Goal: Task Accomplishment & Management: Use online tool/utility

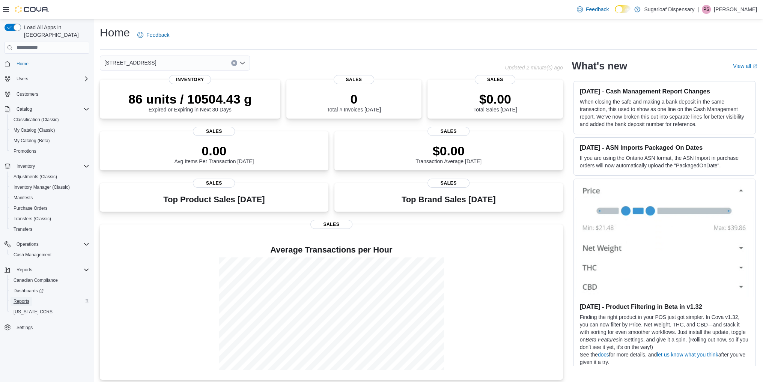
click at [30, 297] on link "Reports" at bounding box center [22, 301] width 22 height 9
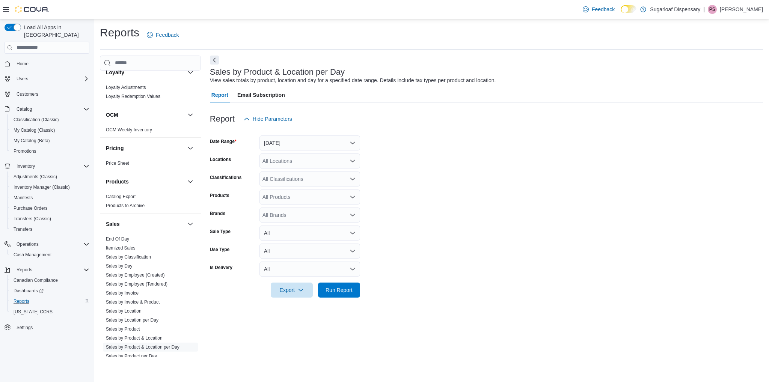
scroll to position [427, 0]
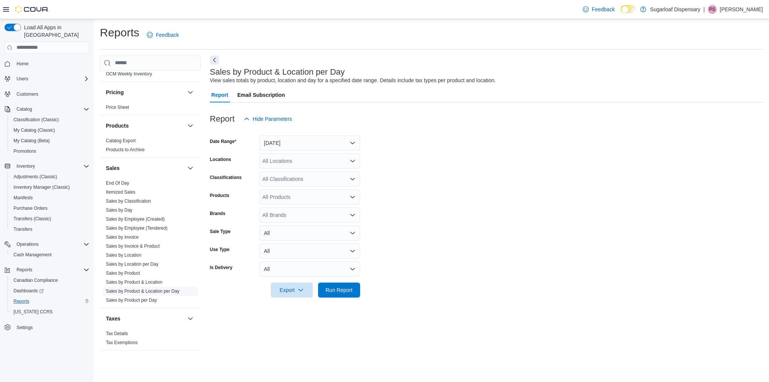
click at [149, 292] on link "Sales by Product & Location per Day" at bounding box center [143, 291] width 74 height 5
click at [133, 290] on link "Sales by Product & Location per Day" at bounding box center [143, 291] width 74 height 5
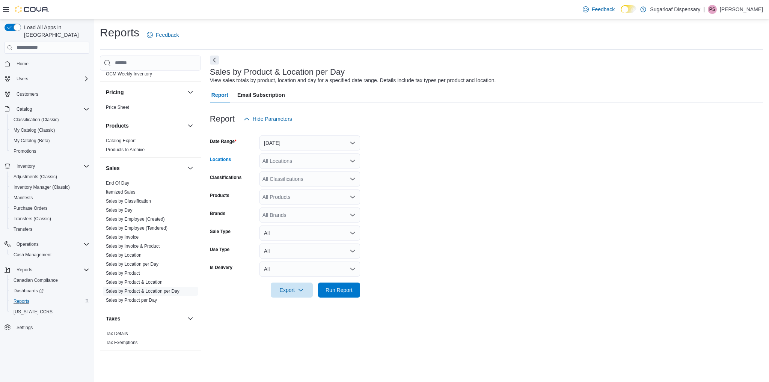
click at [352, 159] on icon "Open list of options" at bounding box center [352, 161] width 6 height 6
click at [307, 184] on span "336 East Chestnut St" at bounding box center [302, 185] width 52 height 8
click at [292, 287] on span "Export" at bounding box center [291, 289] width 33 height 15
click at [297, 320] on span "Export to Csv" at bounding box center [293, 320] width 34 height 6
click at [41, 184] on span "Inventory Manager (Classic)" at bounding box center [42, 187] width 56 height 6
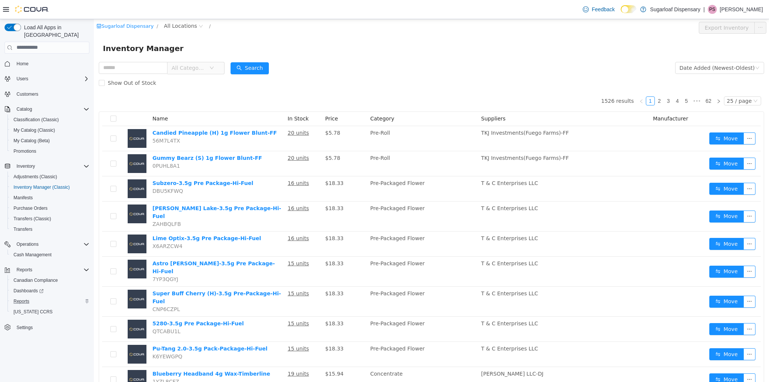
click at [206, 65] on span "All Categories" at bounding box center [189, 68] width 34 height 8
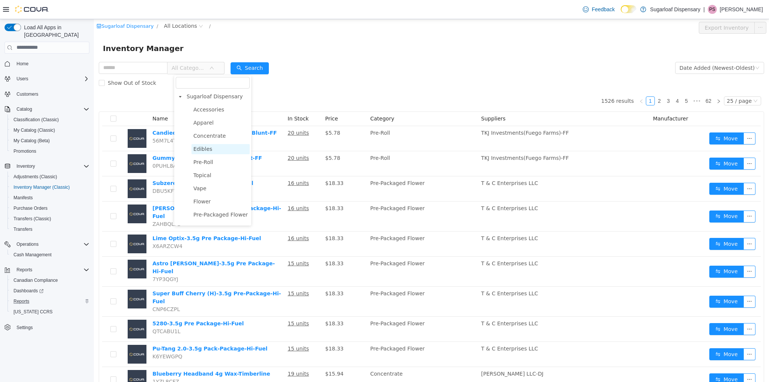
click at [211, 150] on span "Edibles" at bounding box center [220, 149] width 58 height 10
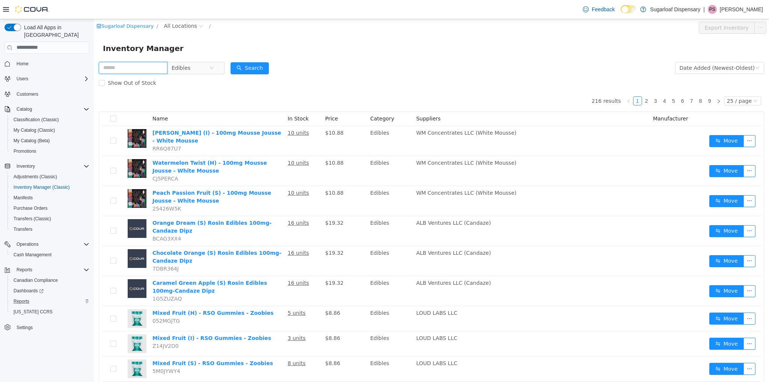
click at [148, 64] on input "text" at bounding box center [133, 68] width 69 height 12
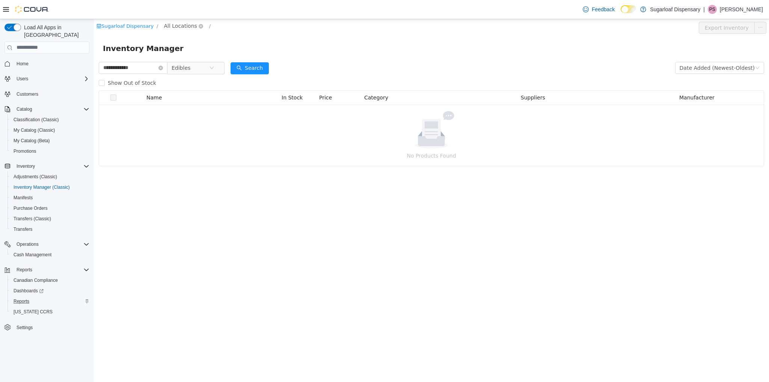
click at [164, 27] on span "All Locations" at bounding box center [180, 25] width 33 height 8
click at [185, 67] on span "336 East Chestnut St" at bounding box center [201, 66] width 52 height 6
click at [113, 72] on input "**********" at bounding box center [137, 68] width 76 height 12
type input "**********"
click at [259, 65] on button "Search" at bounding box center [257, 68] width 38 height 12
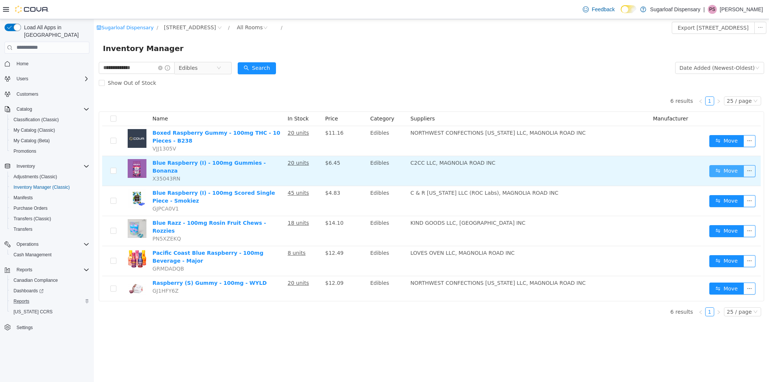
click at [736, 167] on button "Move" at bounding box center [726, 171] width 35 height 12
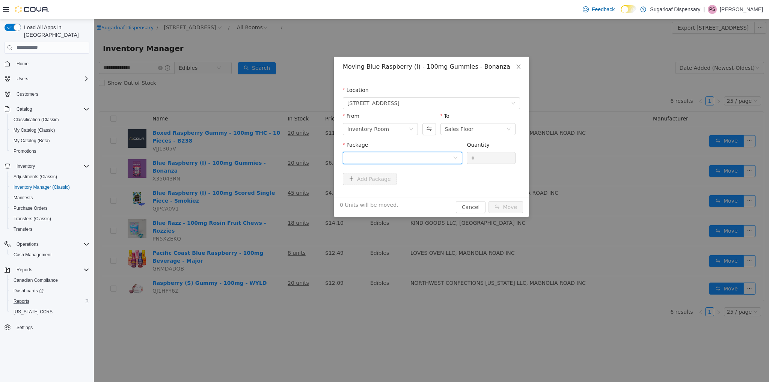
click at [404, 160] on div at bounding box center [399, 157] width 105 height 11
click at [399, 184] on strong "1A4000B0001C64E000219706" at bounding box center [391, 185] width 89 height 6
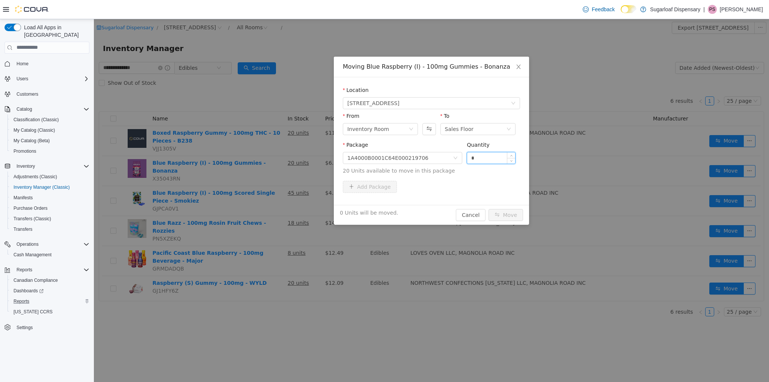
click at [485, 156] on input "*" at bounding box center [491, 157] width 48 height 11
type input "**"
click at [511, 210] on button "Move" at bounding box center [505, 215] width 35 height 12
